Goal: Task Accomplishment & Management: Use online tool/utility

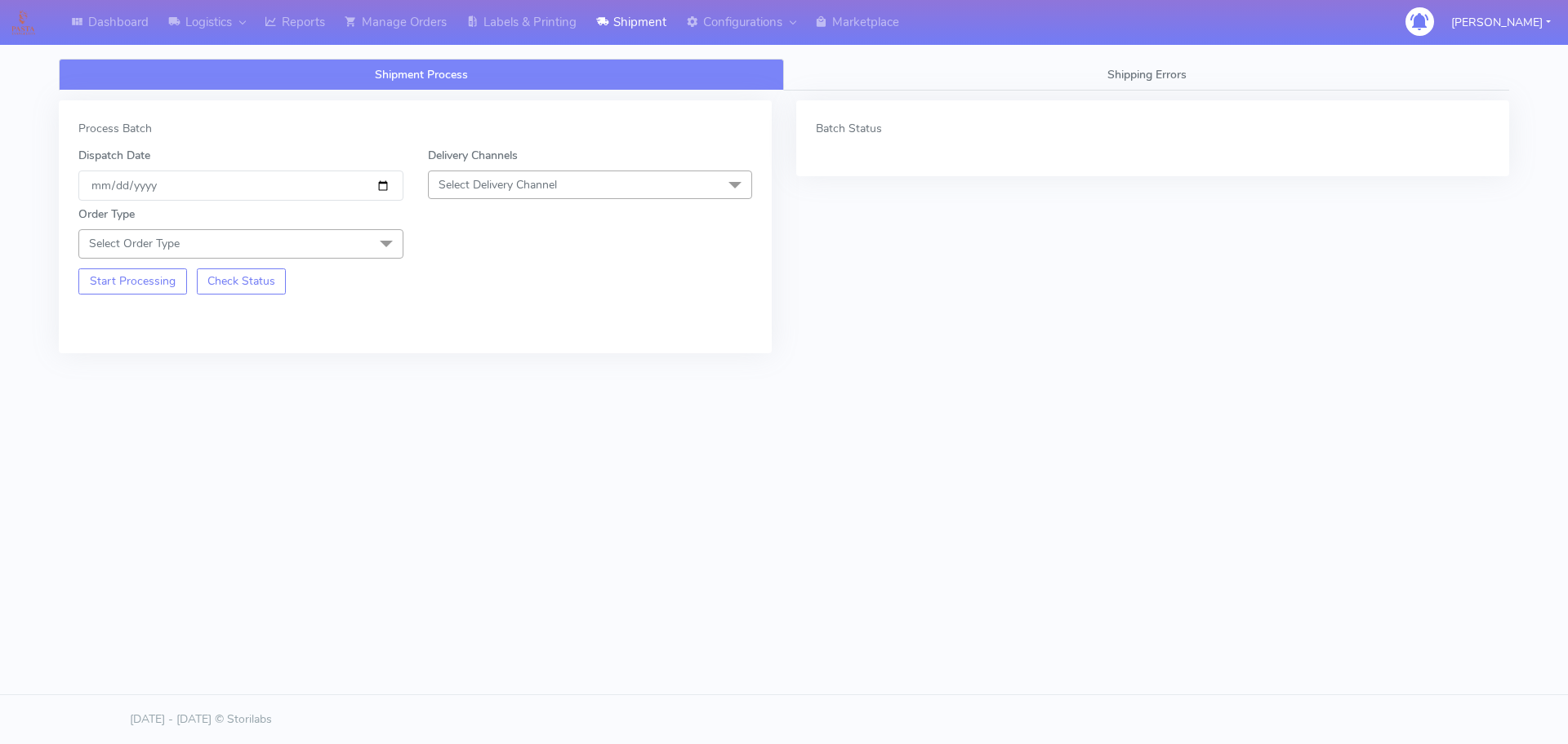
click at [546, 192] on span "Select Delivery Channel" at bounding box center [591, 185] width 325 height 28
click at [538, 184] on span "Select Delivery Channel" at bounding box center [497, 185] width 119 height 16
click at [553, 186] on span "Select Delivery Channel" at bounding box center [497, 185] width 119 height 16
click at [323, 191] on input "[DATE]" at bounding box center [241, 186] width 325 height 30
click at [384, 186] on input "[DATE]" at bounding box center [241, 186] width 325 height 30
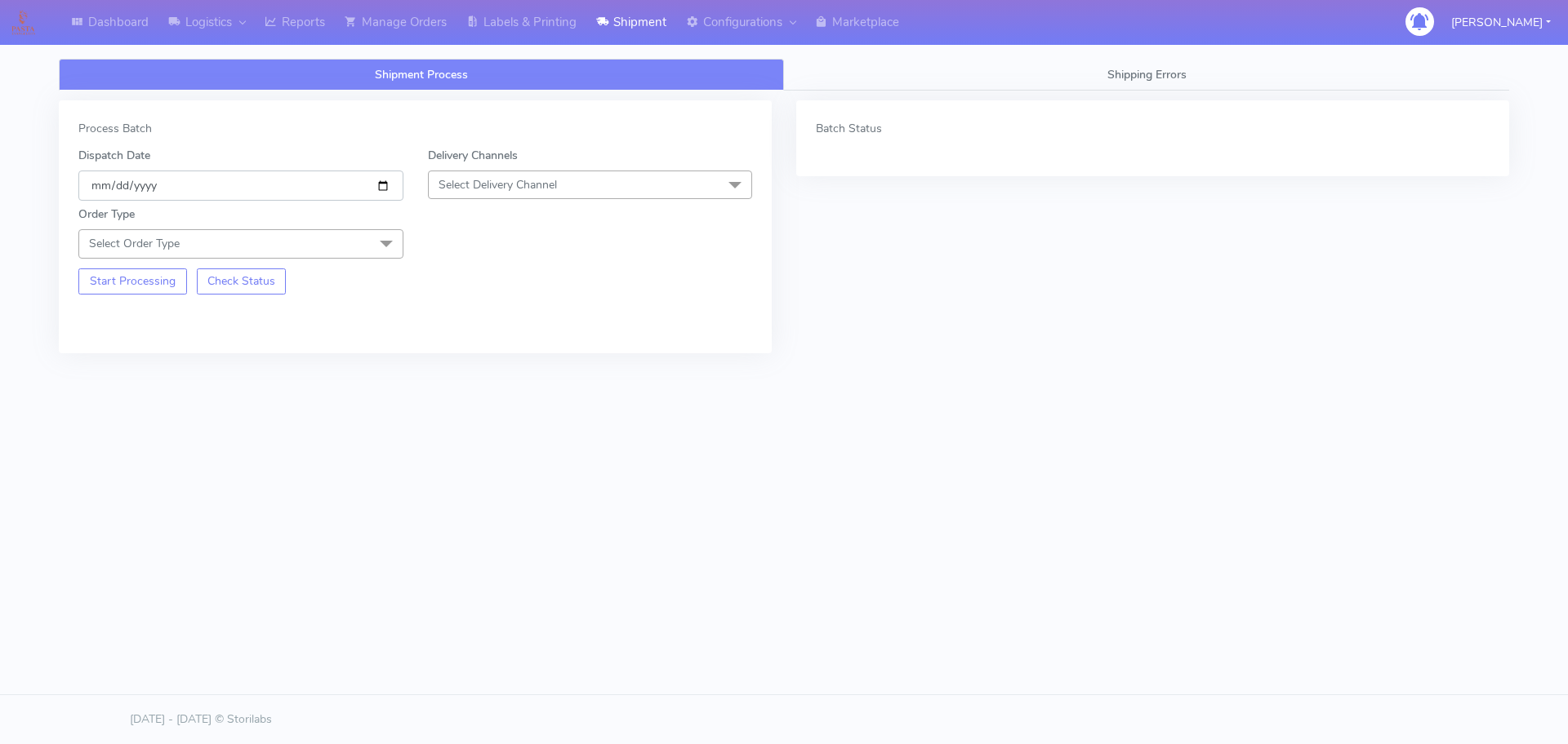
type input "[DATE]"
click at [596, 190] on span "Select Delivery Channel" at bounding box center [591, 185] width 325 height 28
click at [460, 287] on div "OnFleet" at bounding box center [590, 287] width 307 height 17
click at [341, 249] on span "Select Order Type" at bounding box center [241, 243] width 325 height 28
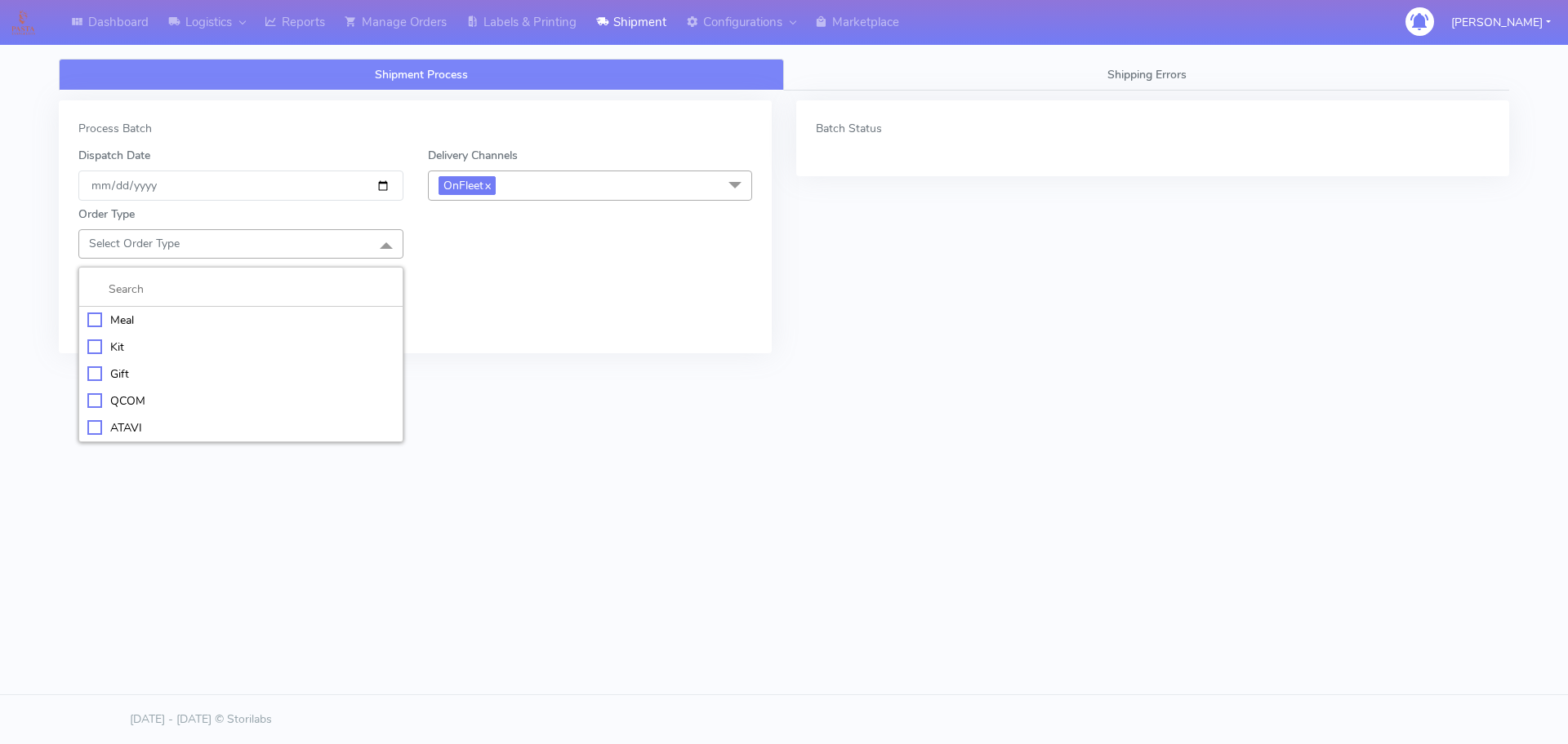
click at [109, 320] on div "Meal" at bounding box center [241, 320] width 307 height 17
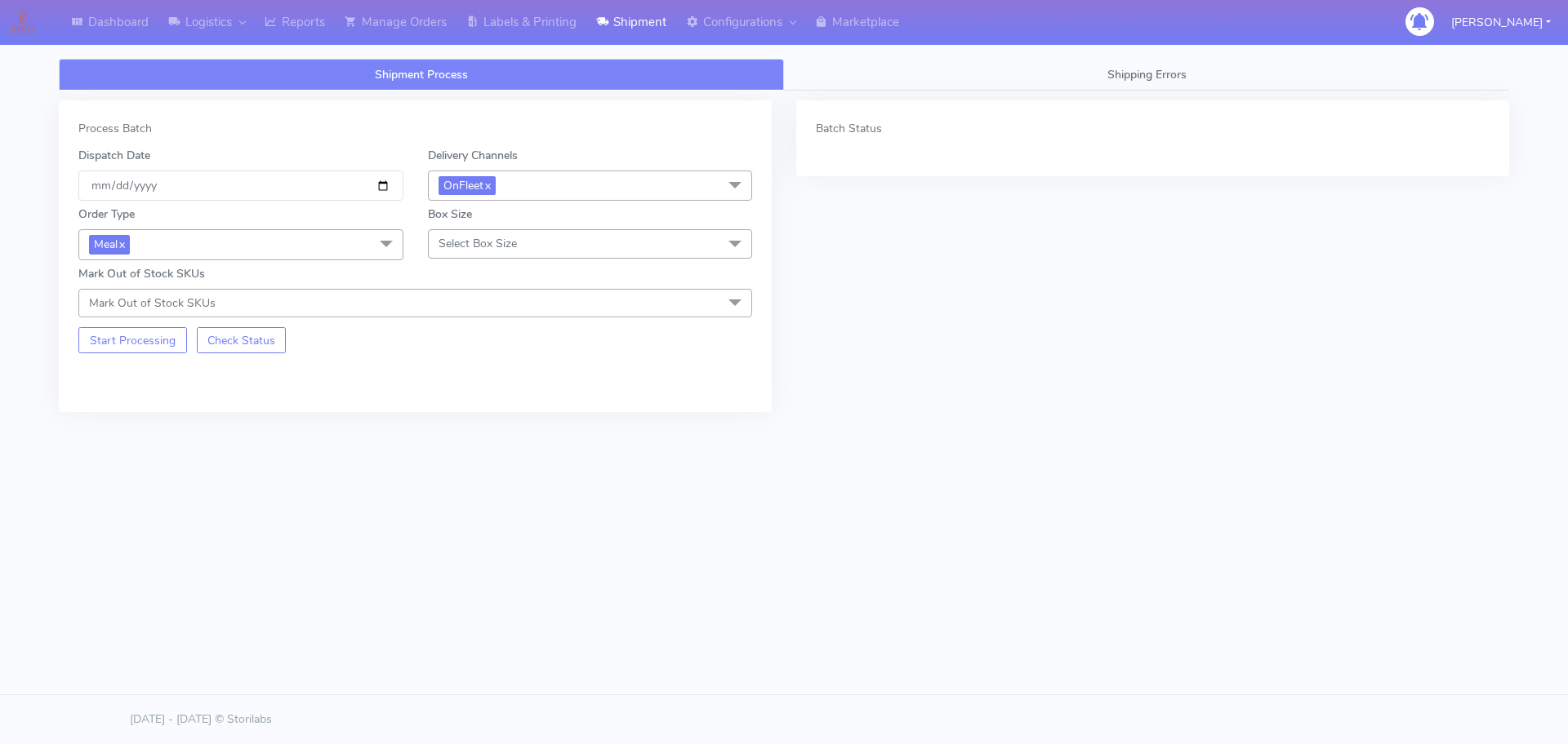
click at [498, 258] on span "Select Box Size" at bounding box center [591, 243] width 325 height 28
click at [506, 252] on span "Select Box Size" at bounding box center [477, 243] width 78 height 16
click at [512, 253] on span "Select Box Size" at bounding box center [591, 243] width 325 height 28
click at [473, 317] on div "Small" at bounding box center [590, 320] width 307 height 17
click at [135, 333] on button "Start Processing" at bounding box center [132, 340] width 108 height 26
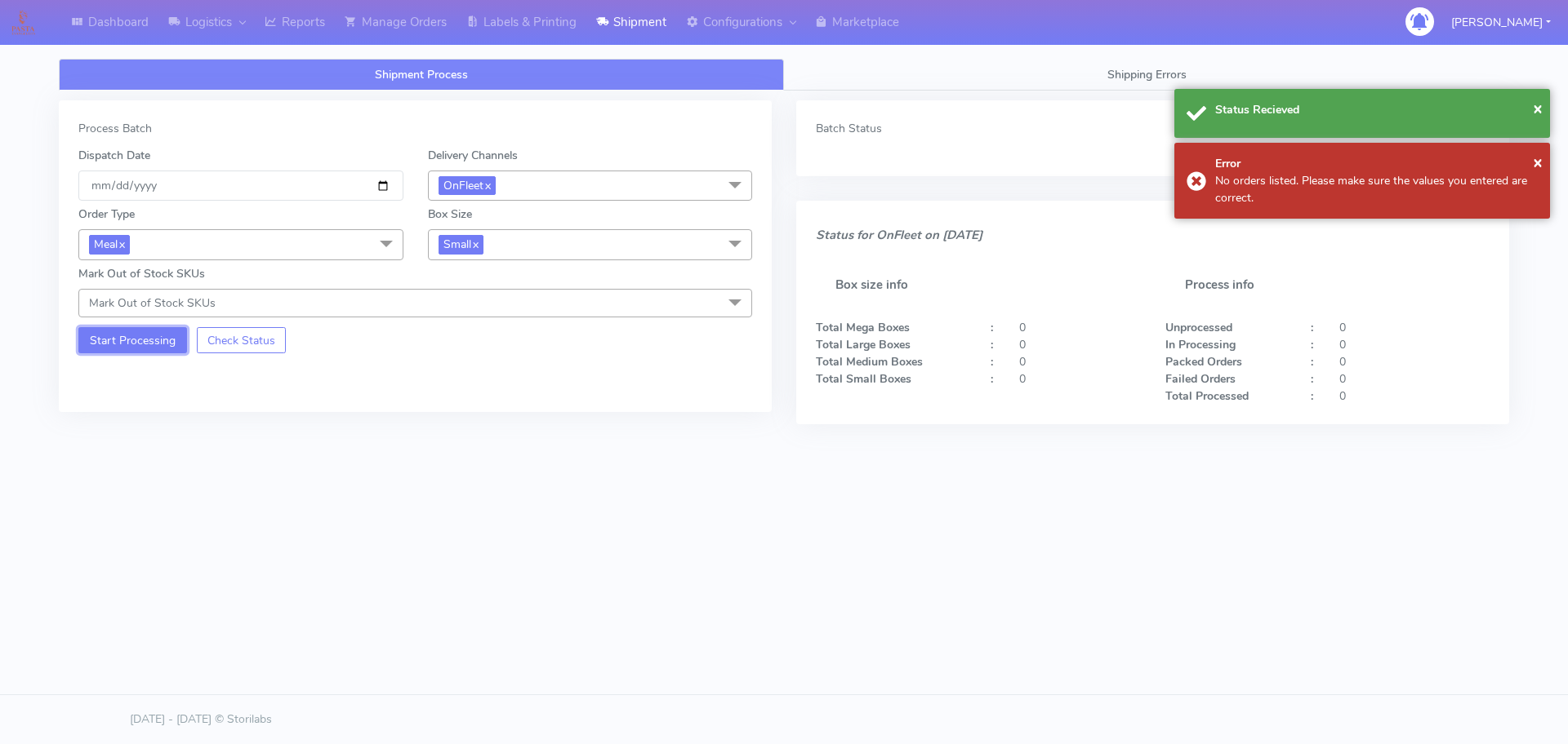
click at [142, 342] on button "Start Processing" at bounding box center [132, 340] width 108 height 26
